Goal: Task Accomplishment & Management: Complete application form

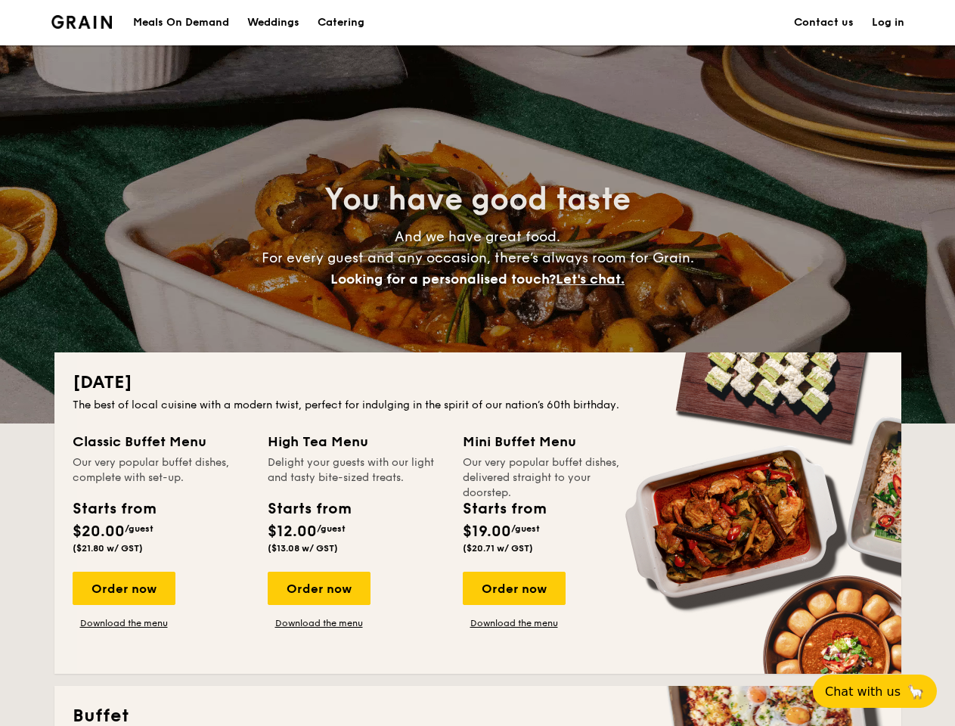
click at [477, 363] on div "[DATE] The best of local cuisine with a modern twist, perfect for indulging in …" at bounding box center [477, 512] width 846 height 321
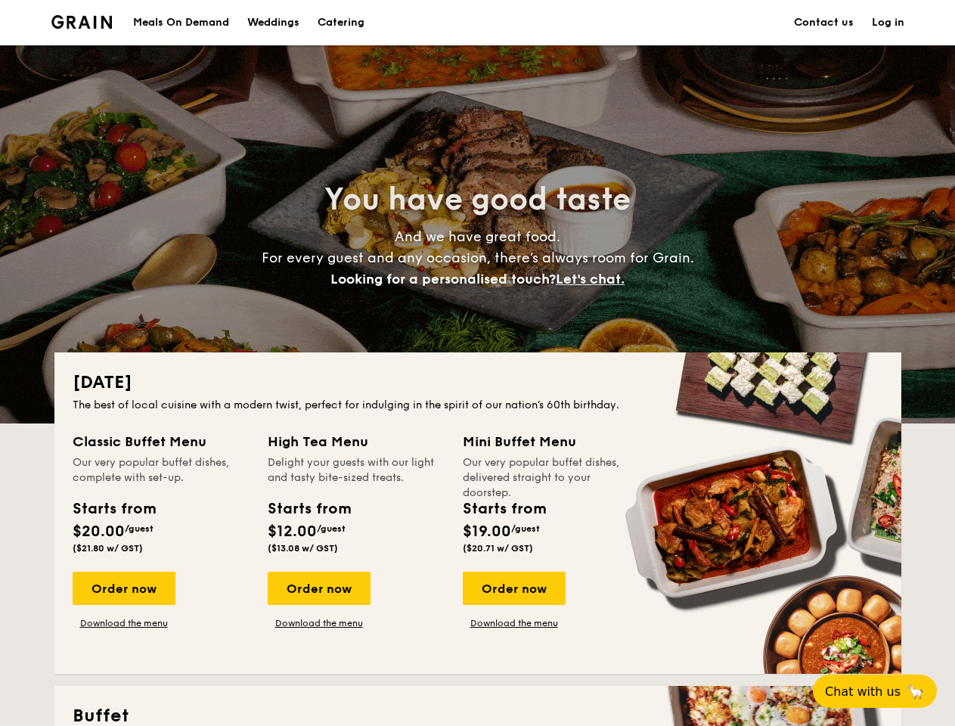
click at [887, 23] on link "Log in" at bounding box center [887, 22] width 32 height 45
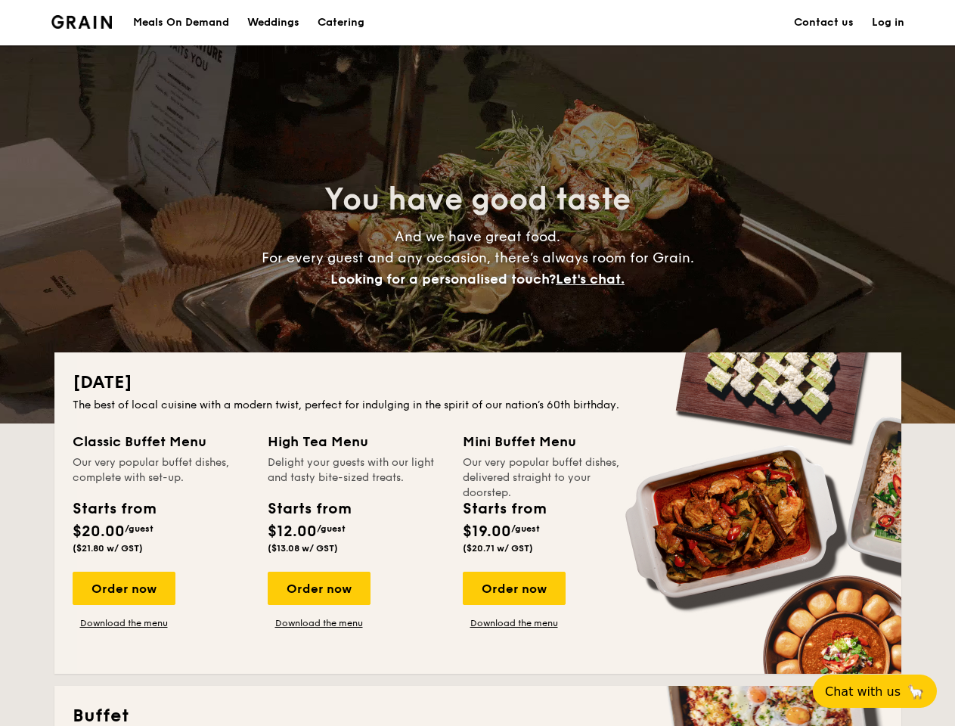
click at [594, 279] on span "Let's chat." at bounding box center [589, 279] width 69 height 17
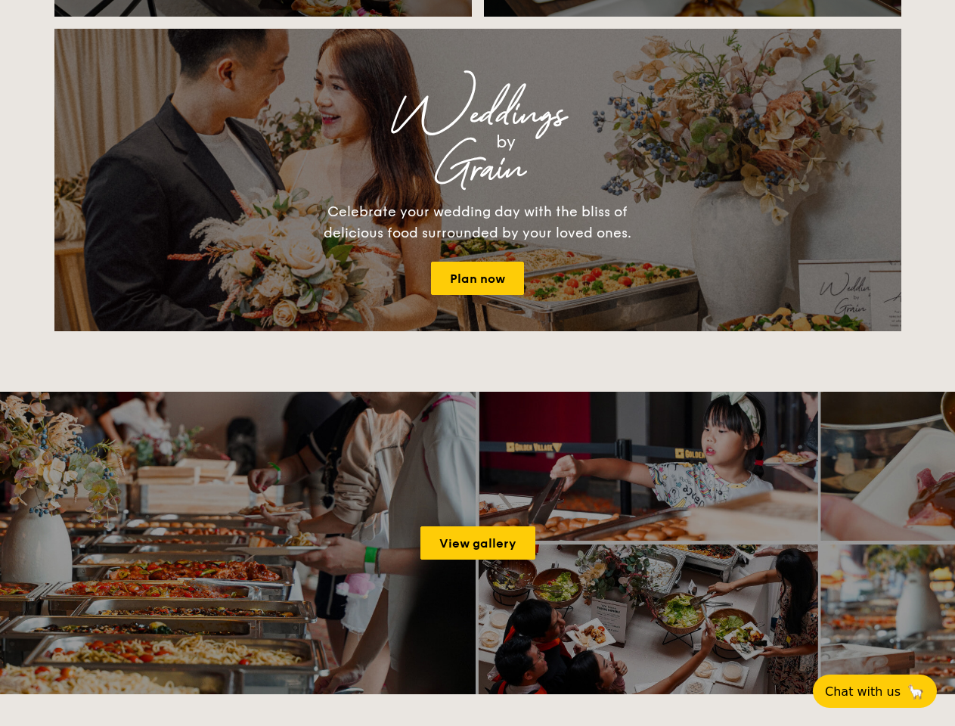
click at [883, 691] on span "Chat with us" at bounding box center [863, 691] width 76 height 14
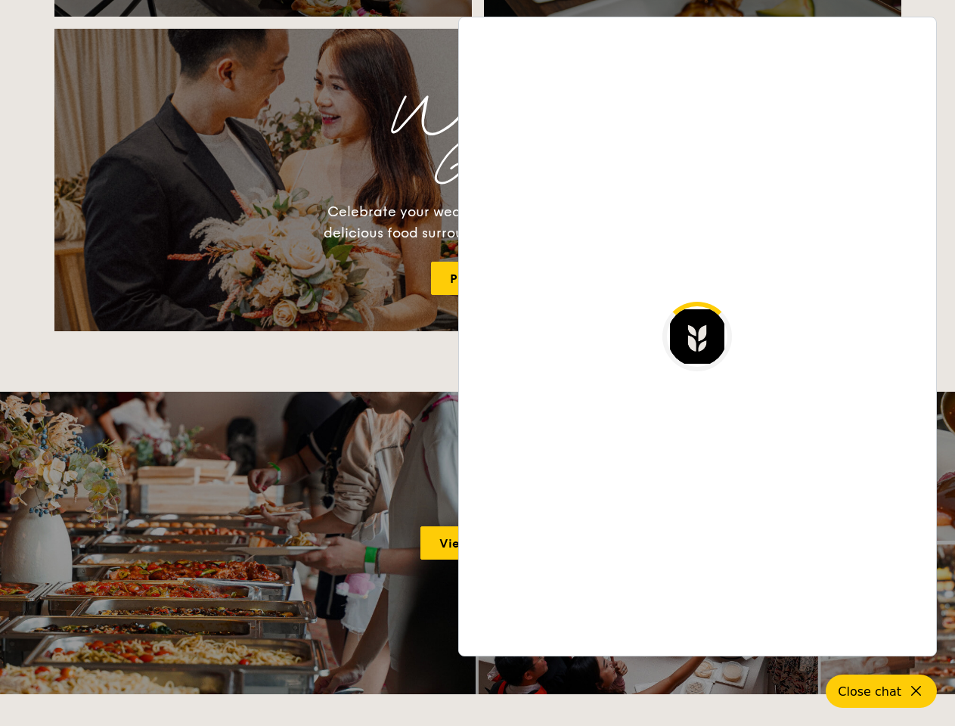
scroll to position [2927, 0]
